Goal: Navigation & Orientation: Find specific page/section

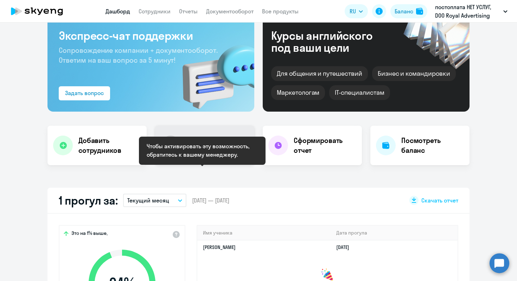
scroll to position [45, 0]
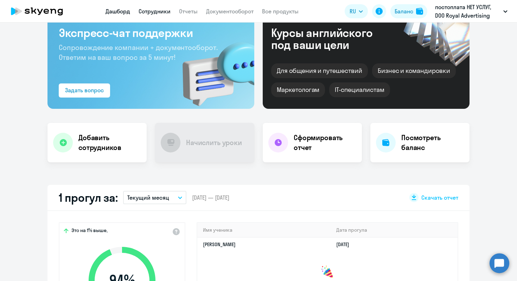
click at [154, 9] on link "Сотрудники" at bounding box center [155, 11] width 32 height 7
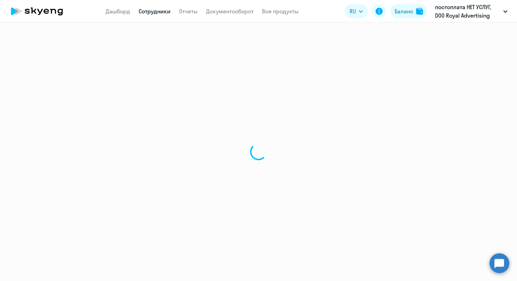
select select "30"
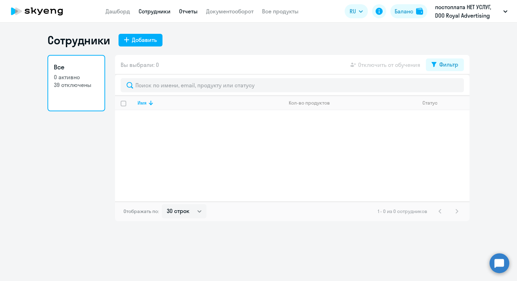
click at [185, 14] on link "Отчеты" at bounding box center [188, 11] width 19 height 7
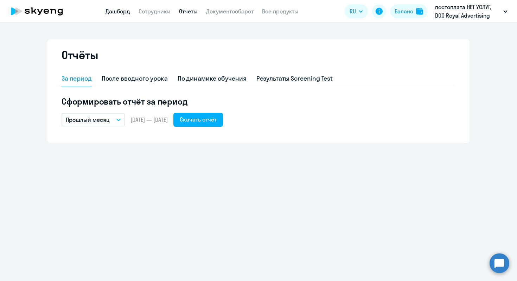
click at [122, 12] on link "Дашборд" at bounding box center [117, 11] width 25 height 7
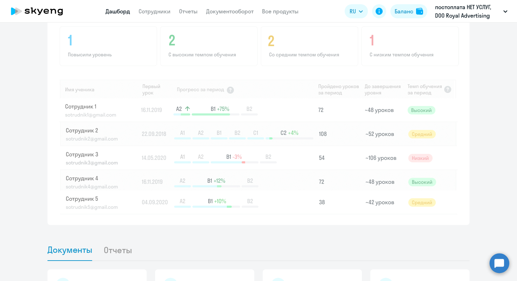
scroll to position [563, 0]
